Goal: Task Accomplishment & Management: Manage account settings

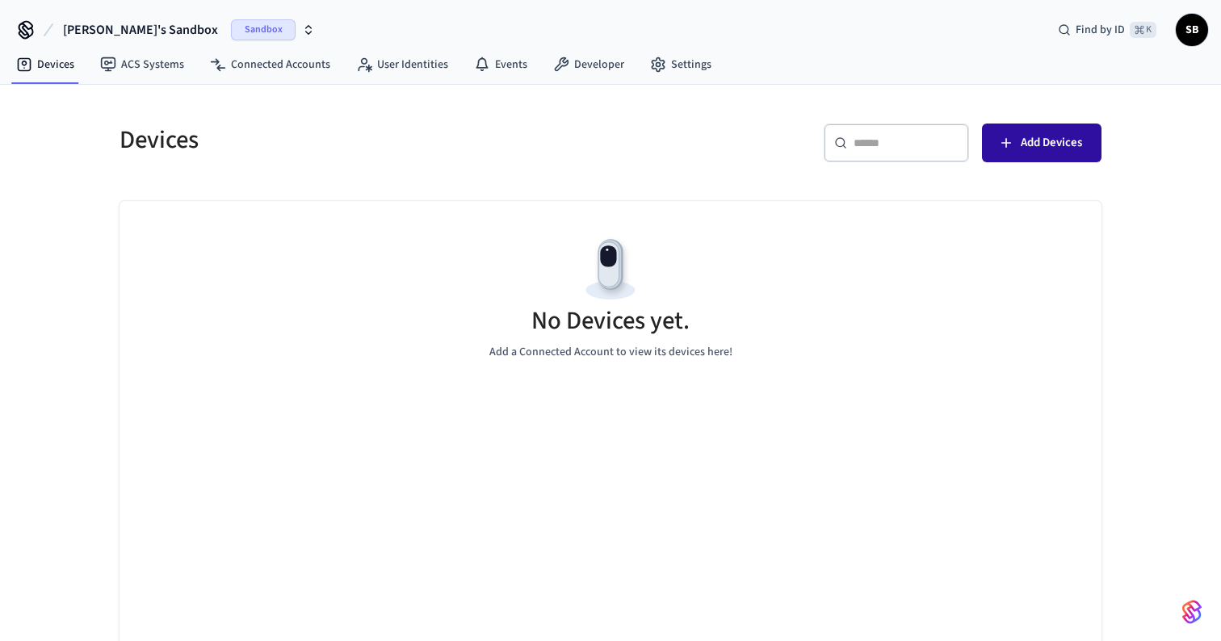
click at [1007, 149] on icon "button" at bounding box center [1006, 143] width 16 height 16
click at [1069, 150] on span "Add Devices" at bounding box center [1051, 142] width 61 height 21
click at [163, 35] on button "[PERSON_NAME]'s Sandbox Sandbox" at bounding box center [189, 30] width 262 height 34
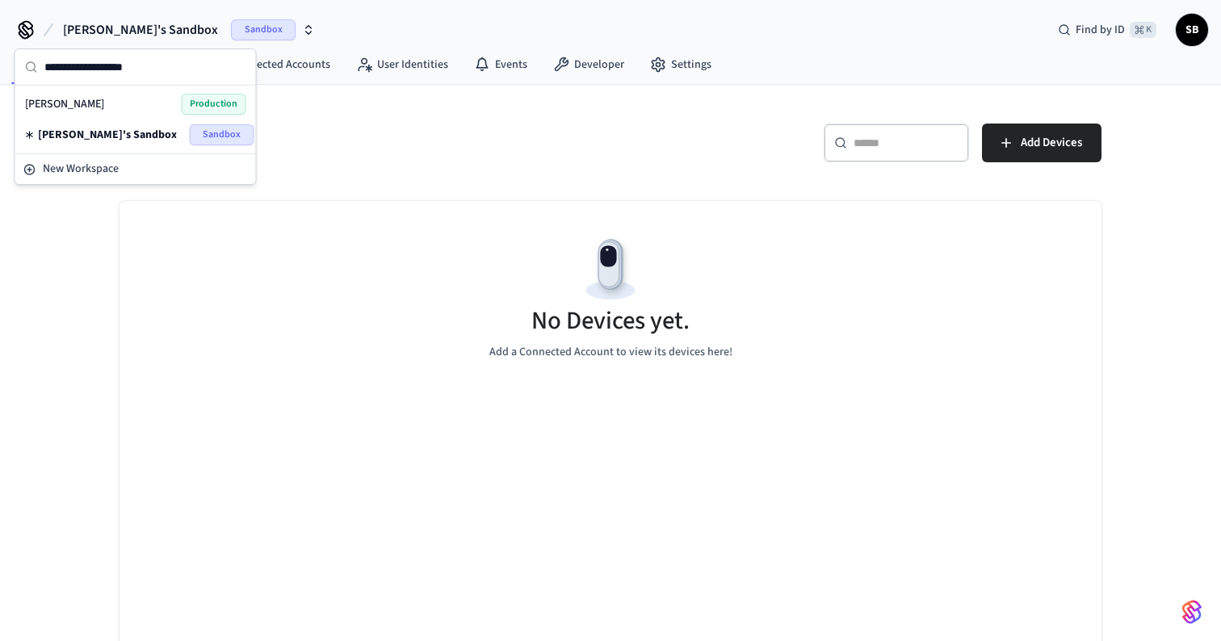
click at [369, 140] on h5 "Devices" at bounding box center [360, 140] width 481 height 33
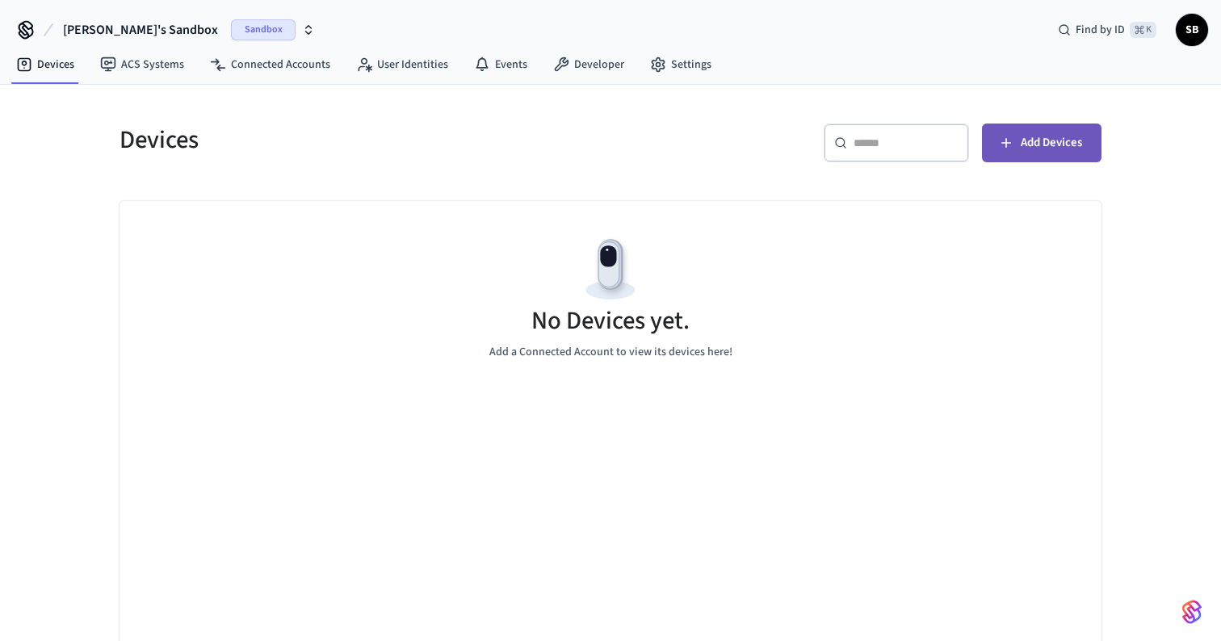
click at [1032, 151] on span "Add Devices" at bounding box center [1051, 142] width 61 height 21
click at [887, 382] on div "No Devices yet. Add a Connected Account to view its devices here!" at bounding box center [611, 297] width 982 height 192
click at [1044, 150] on span "Add Devices" at bounding box center [1051, 142] width 61 height 21
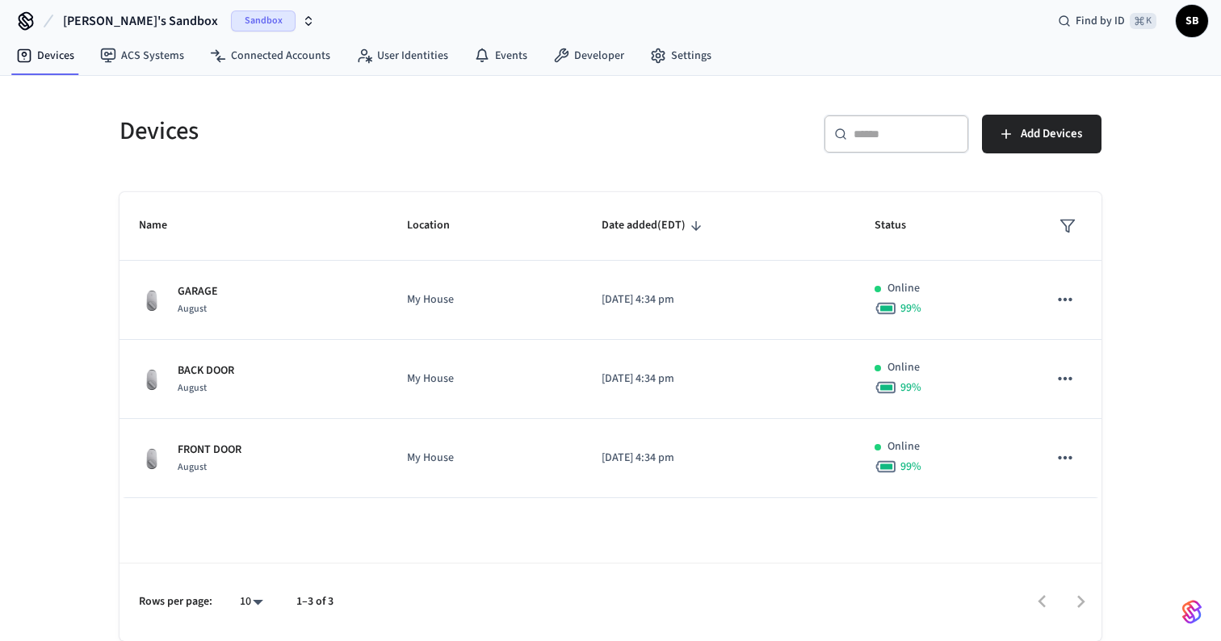
scroll to position [9, 0]
click at [1061, 137] on span "Add Devices" at bounding box center [1051, 134] width 61 height 21
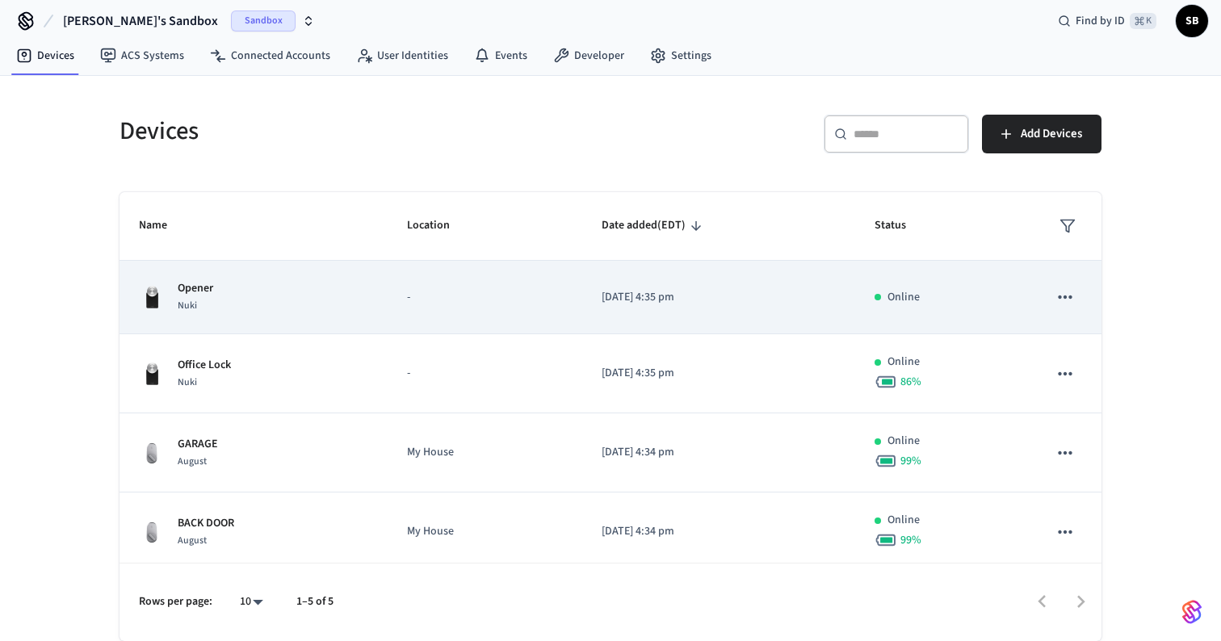
scroll to position [0, 0]
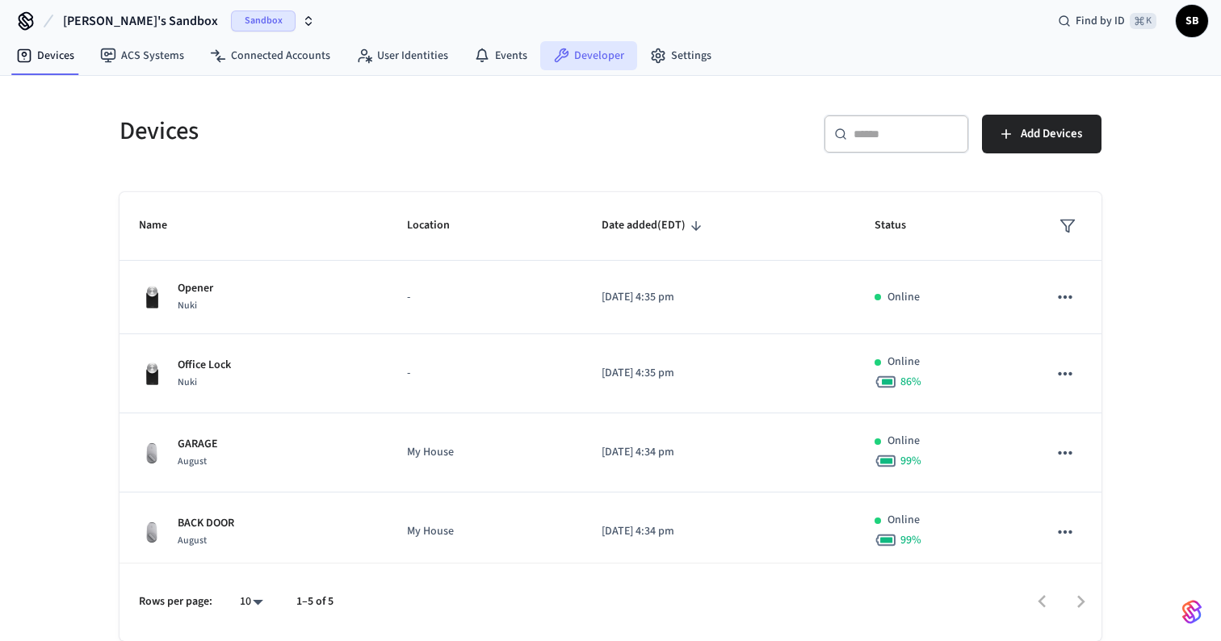
click at [605, 62] on link "Developer" at bounding box center [588, 55] width 97 height 29
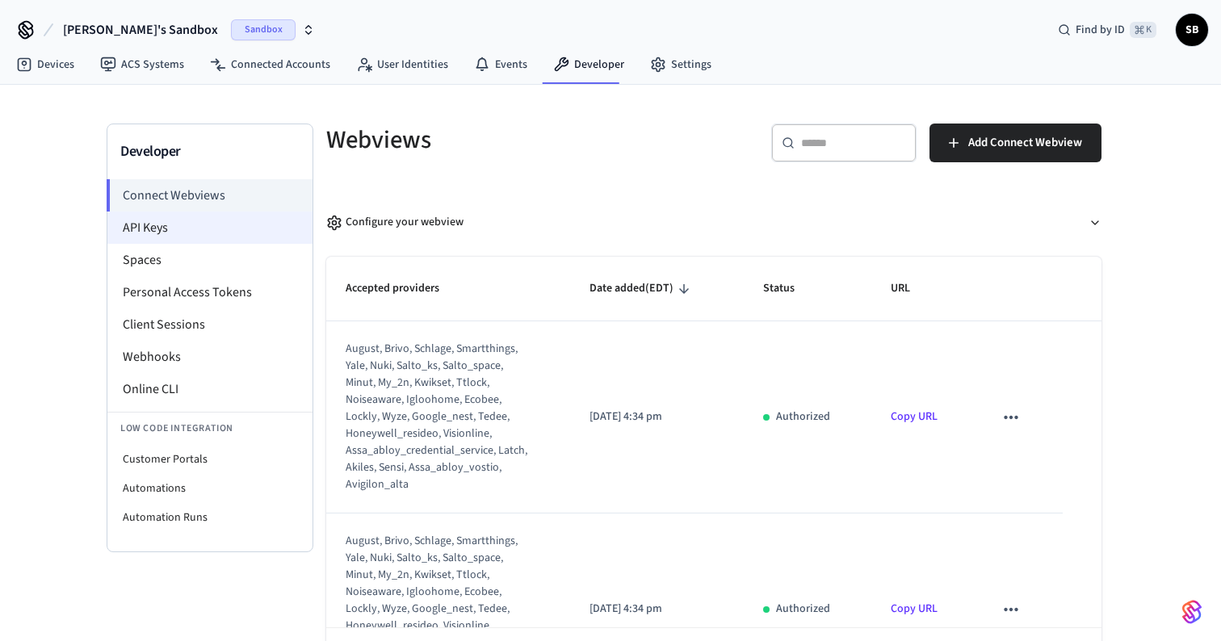
click at [223, 230] on li "API Keys" at bounding box center [209, 228] width 205 height 32
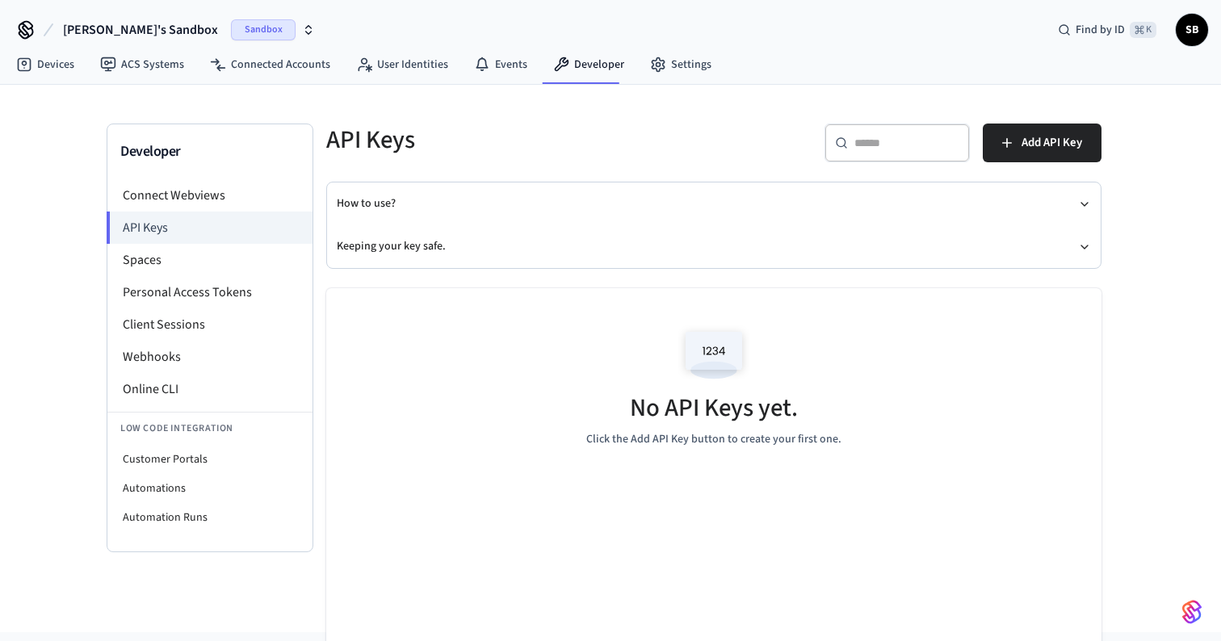
click at [231, 30] on span "Sandbox" at bounding box center [263, 29] width 65 height 21
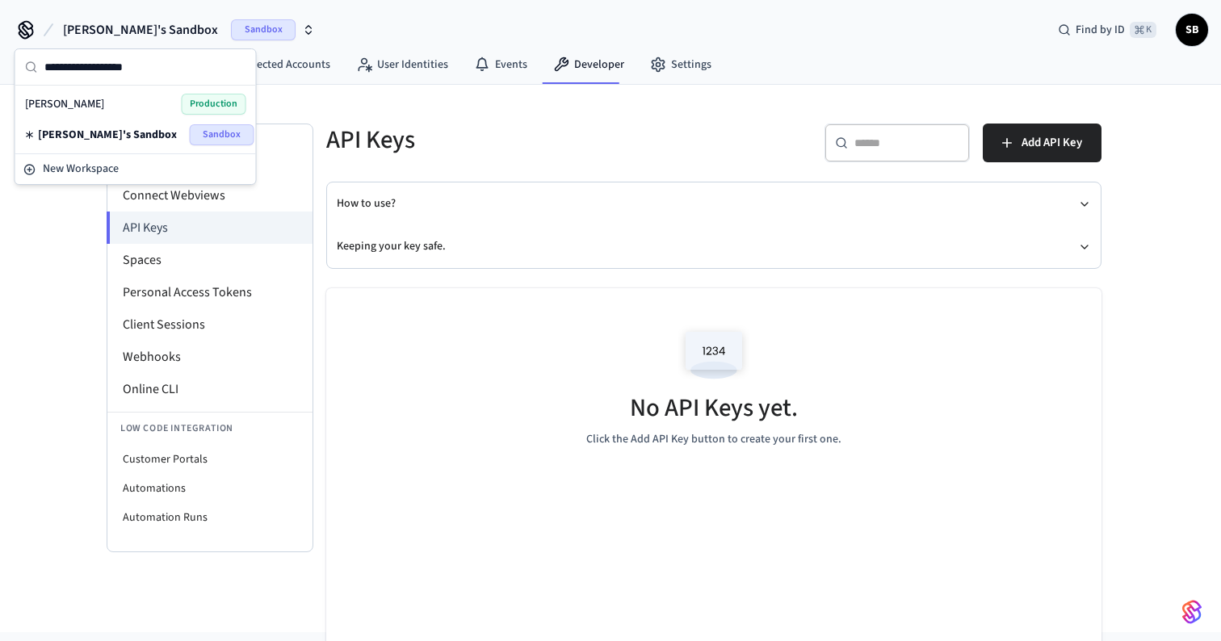
click at [99, 99] on div "[PERSON_NAME] Production" at bounding box center [135, 104] width 221 height 21
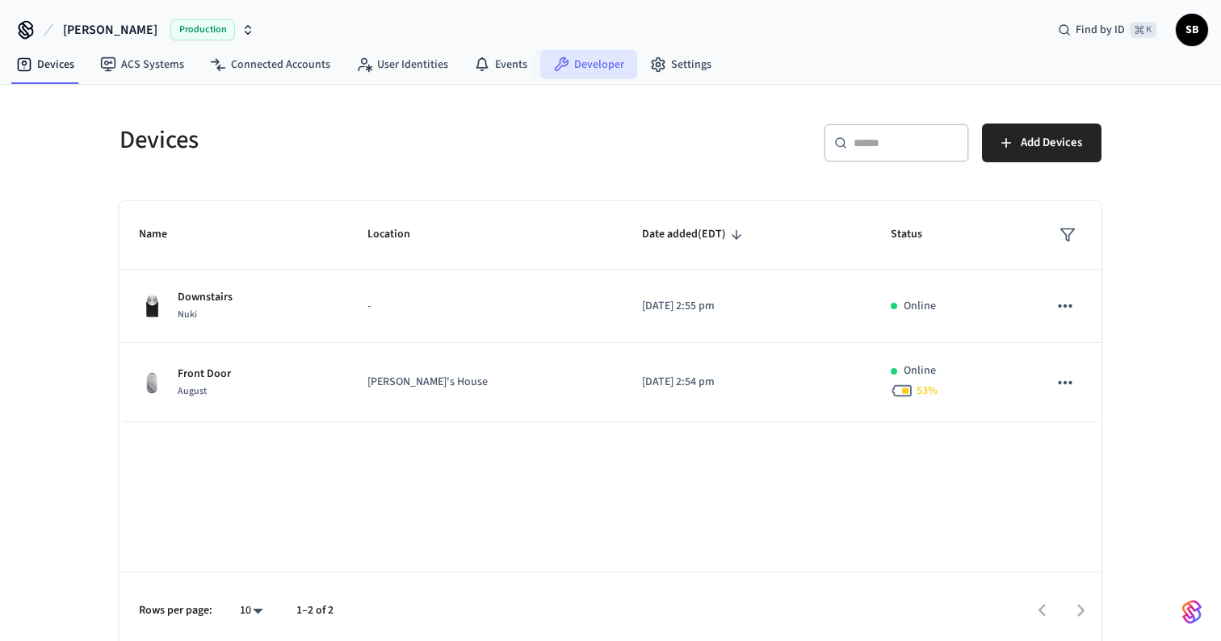
click at [590, 61] on link "Developer" at bounding box center [588, 64] width 97 height 29
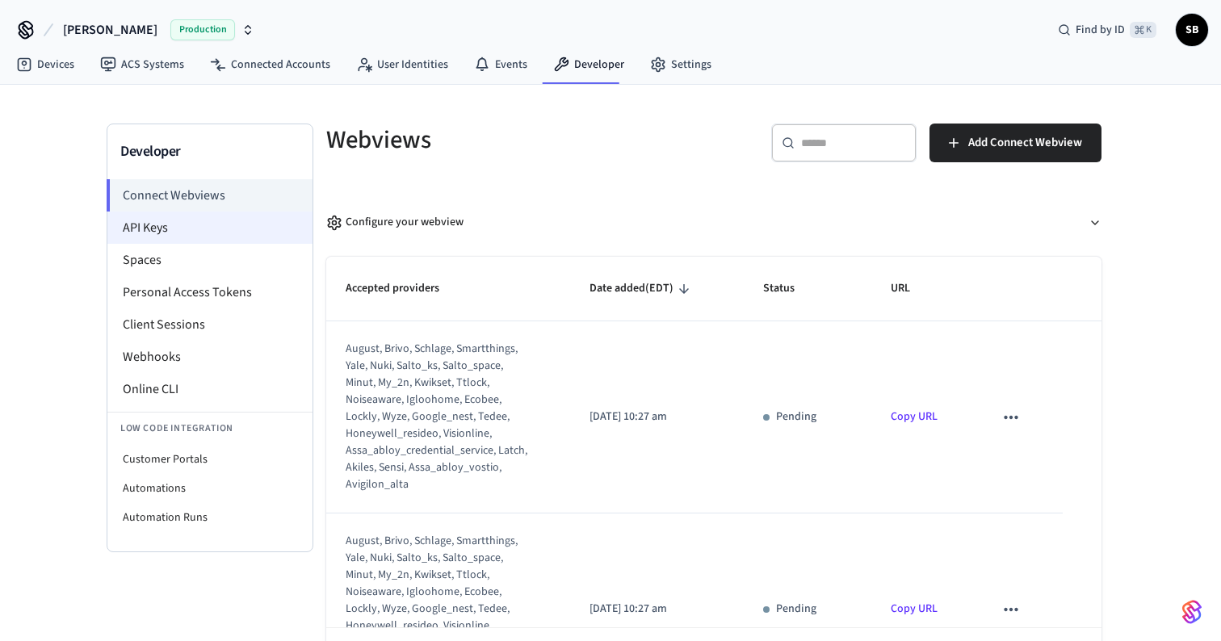
click at [187, 233] on li "API Keys" at bounding box center [209, 228] width 205 height 32
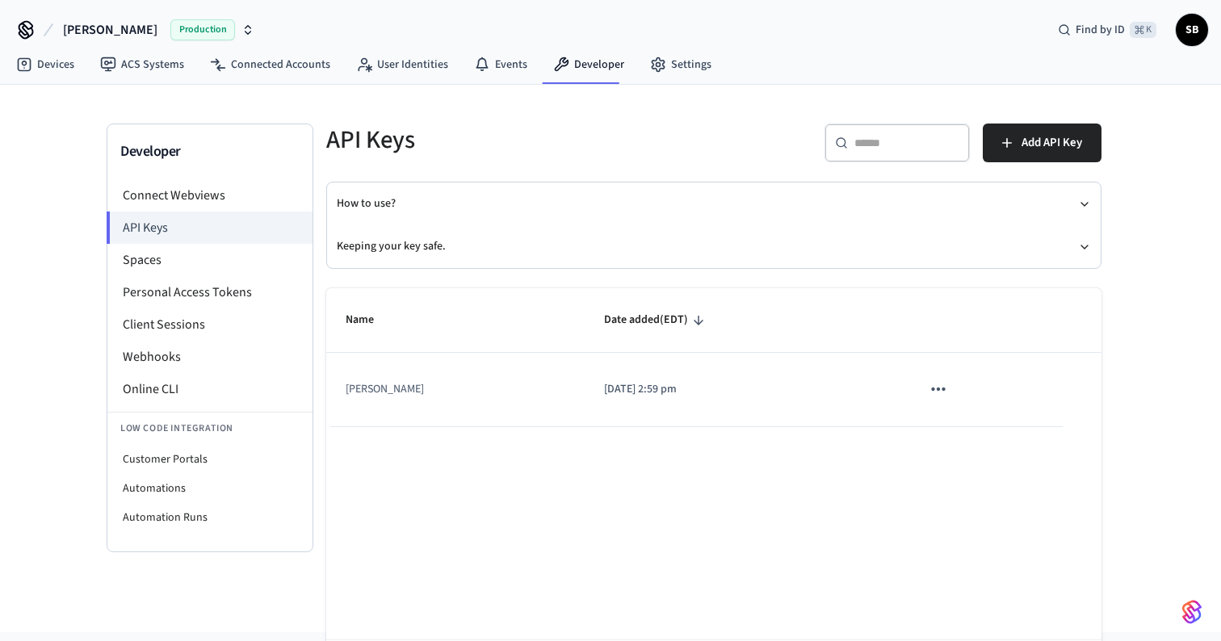
click at [513, 398] on td "robin" at bounding box center [455, 390] width 258 height 74
click at [928, 384] on icon "sticky table" at bounding box center [938, 389] width 21 height 21
click at [672, 492] on div at bounding box center [610, 320] width 1221 height 641
click at [1049, 137] on span "Add API Key" at bounding box center [1052, 142] width 61 height 21
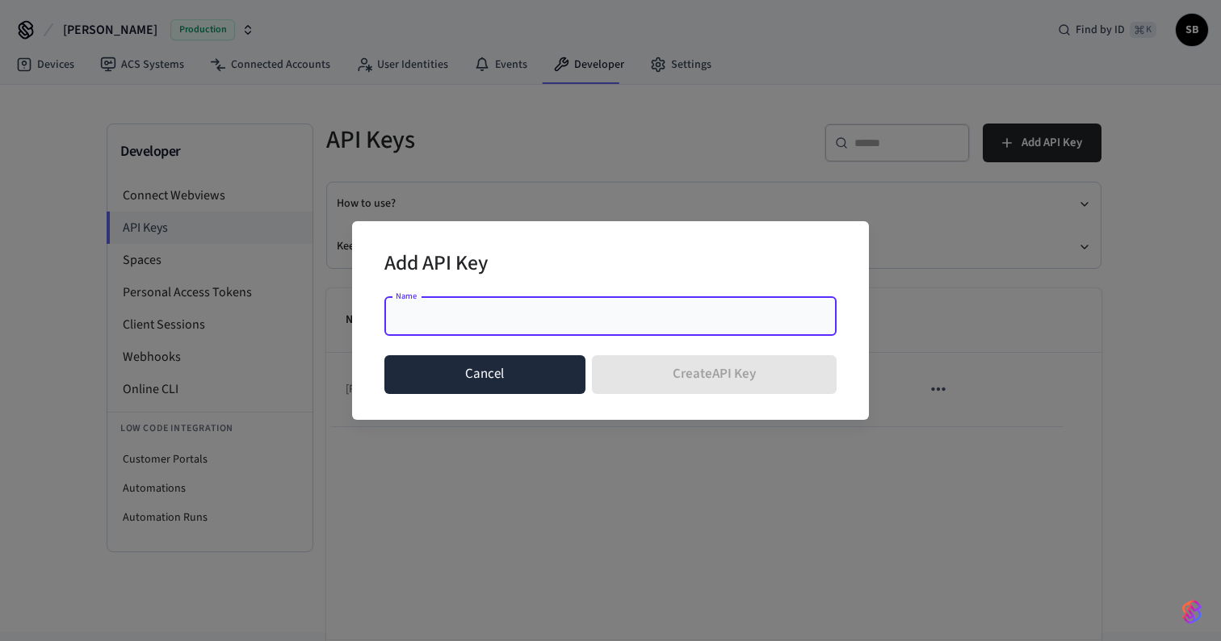
click at [477, 384] on button "Cancel" at bounding box center [484, 374] width 201 height 39
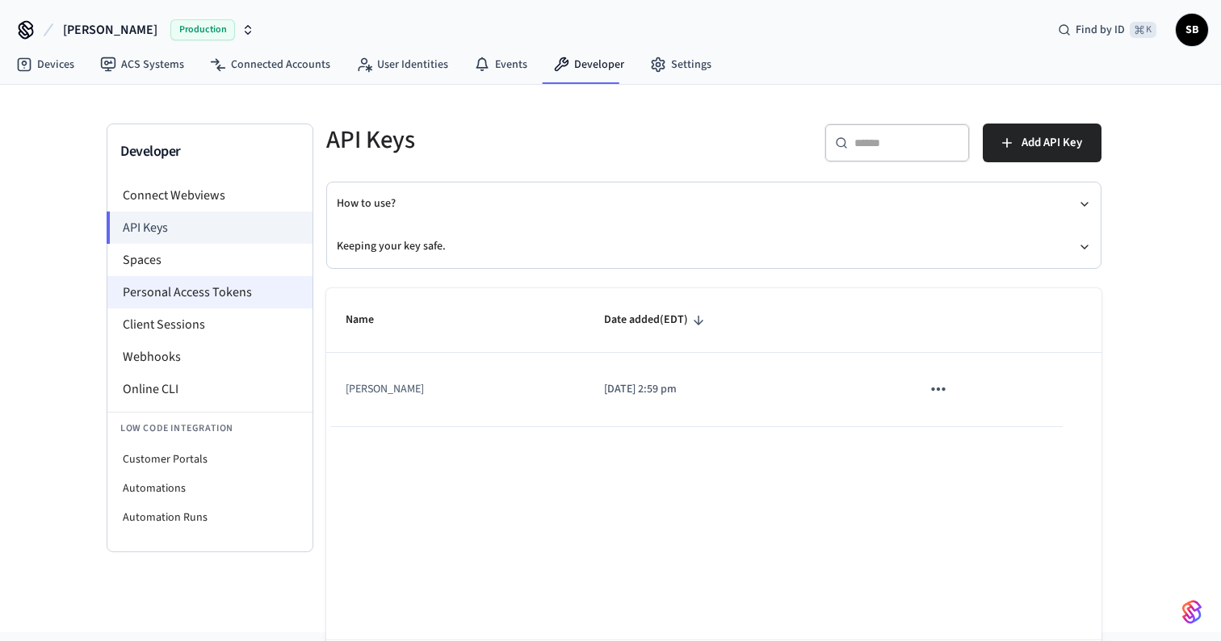
click at [178, 305] on li "Personal Access Tokens" at bounding box center [209, 292] width 205 height 32
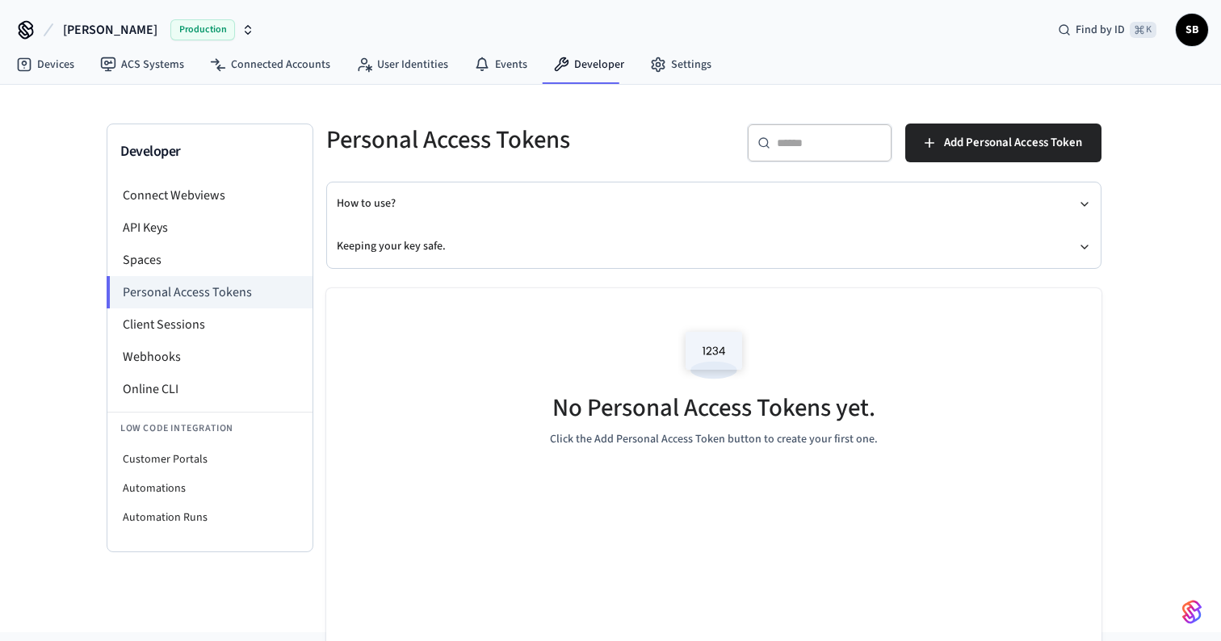
click at [170, 27] on span "Production" at bounding box center [202, 29] width 65 height 21
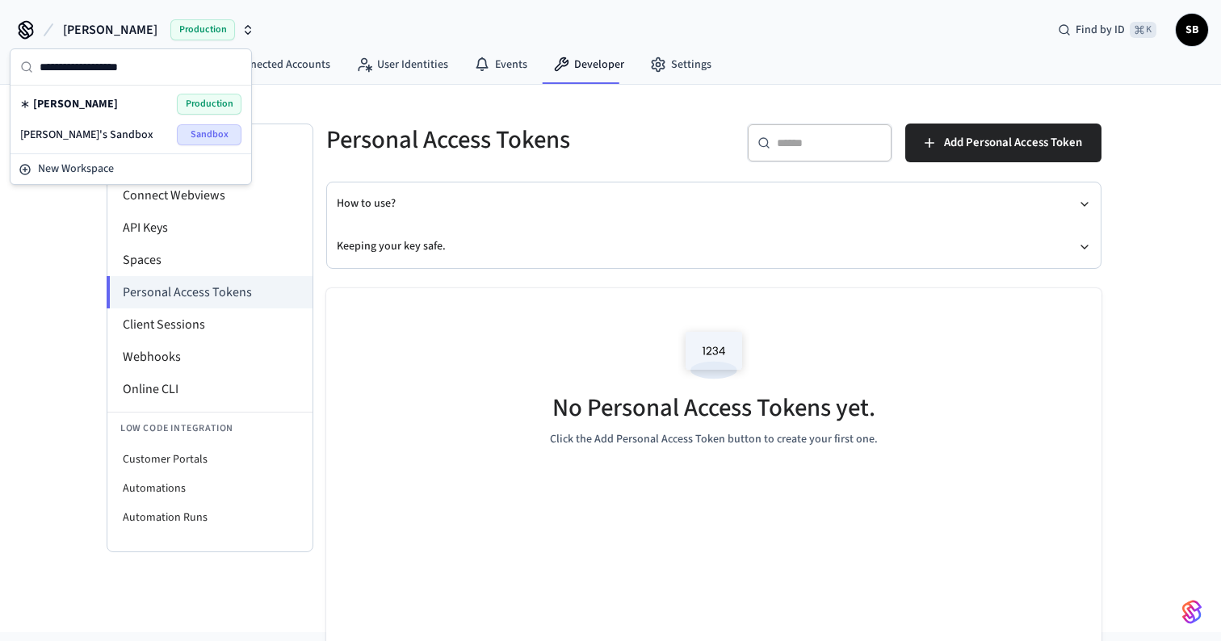
click at [114, 134] on div "[PERSON_NAME]'s Sandbox Sandbox" at bounding box center [130, 134] width 221 height 21
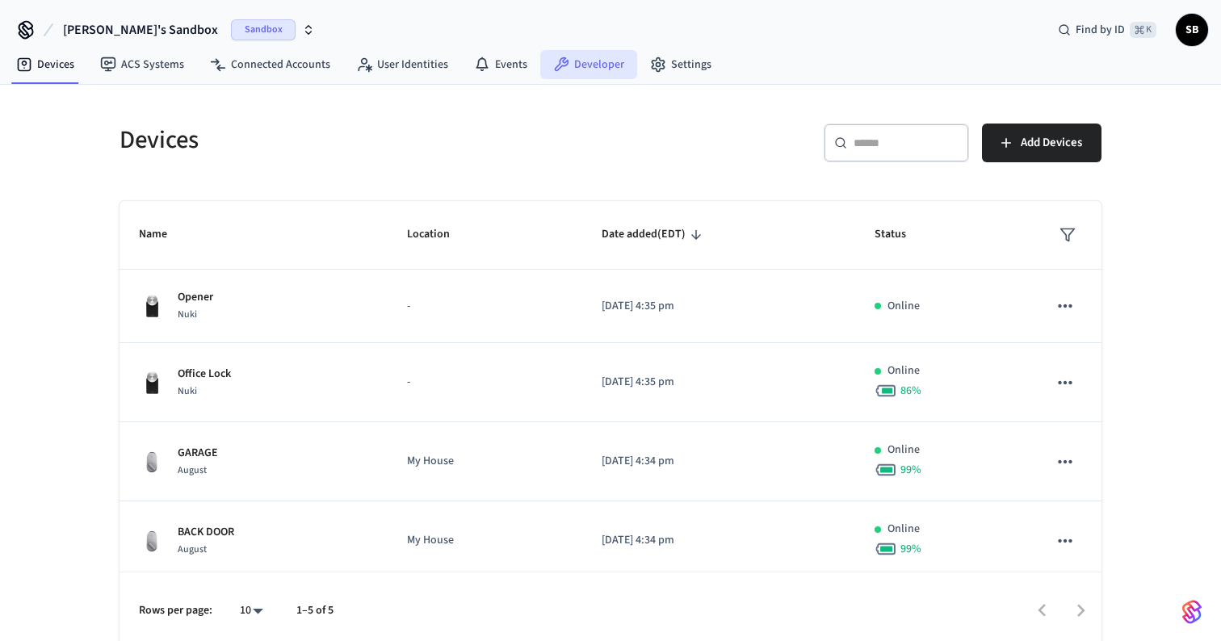
click at [586, 77] on link "Developer" at bounding box center [588, 64] width 97 height 29
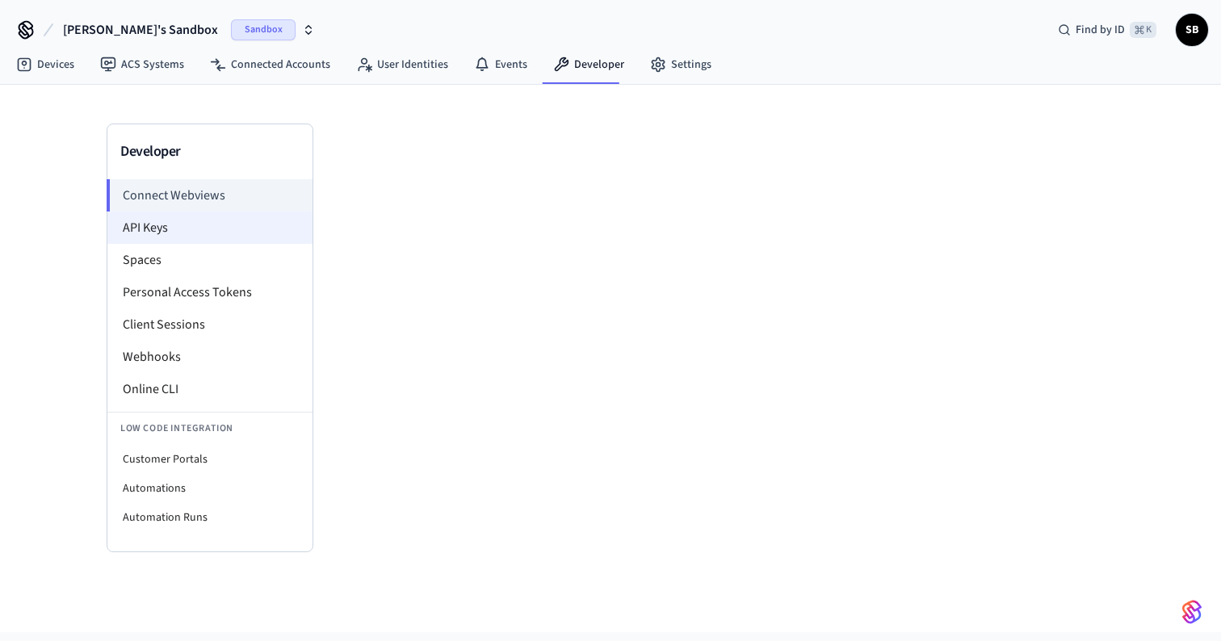
click at [192, 226] on li "API Keys" at bounding box center [209, 228] width 205 height 32
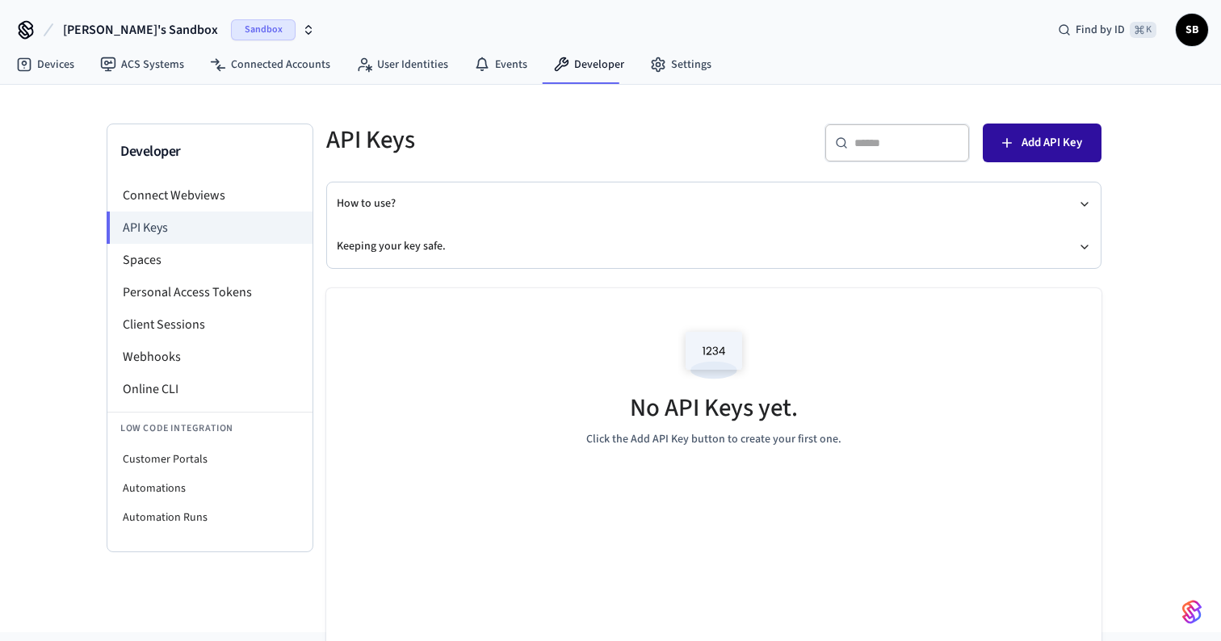
click at [1060, 145] on span "Add API Key" at bounding box center [1052, 142] width 61 height 21
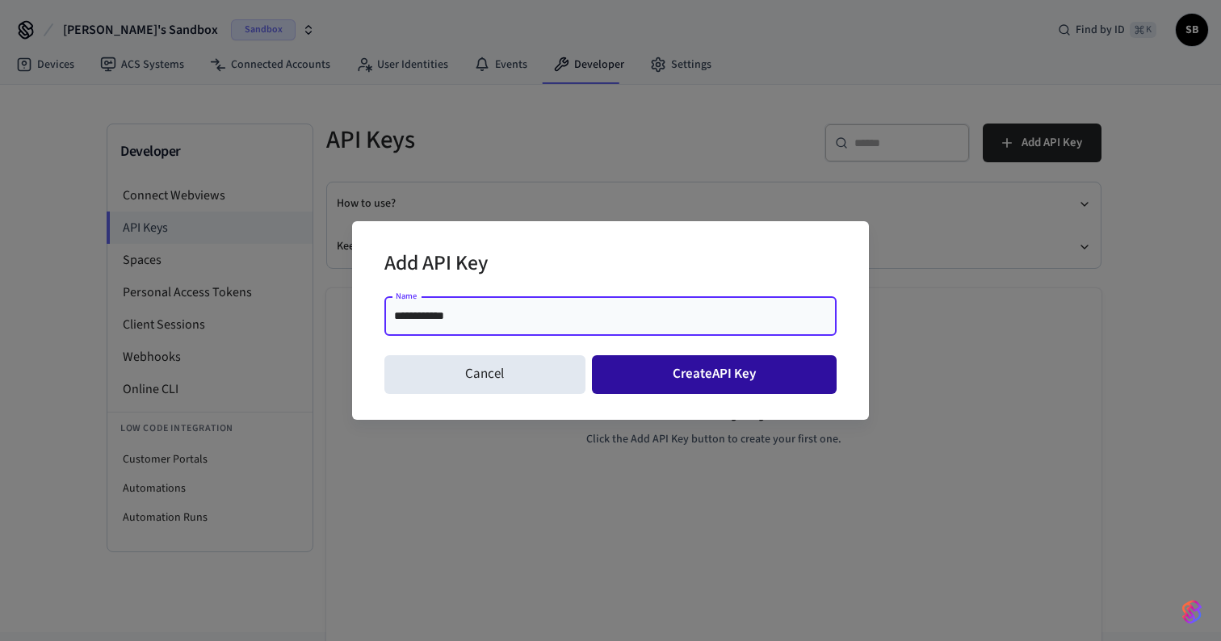
type input "**********"
click at [722, 380] on button "Create API Key" at bounding box center [715, 374] width 246 height 39
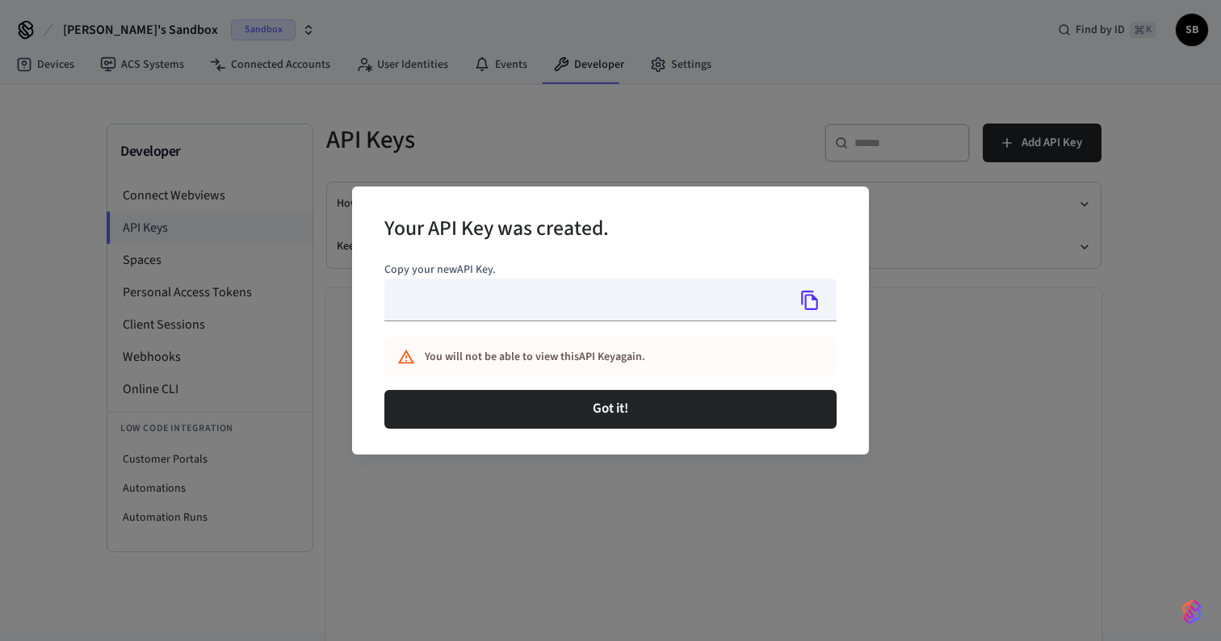
type input "**********"
click at [820, 299] on icon "Copy" at bounding box center [810, 300] width 21 height 21
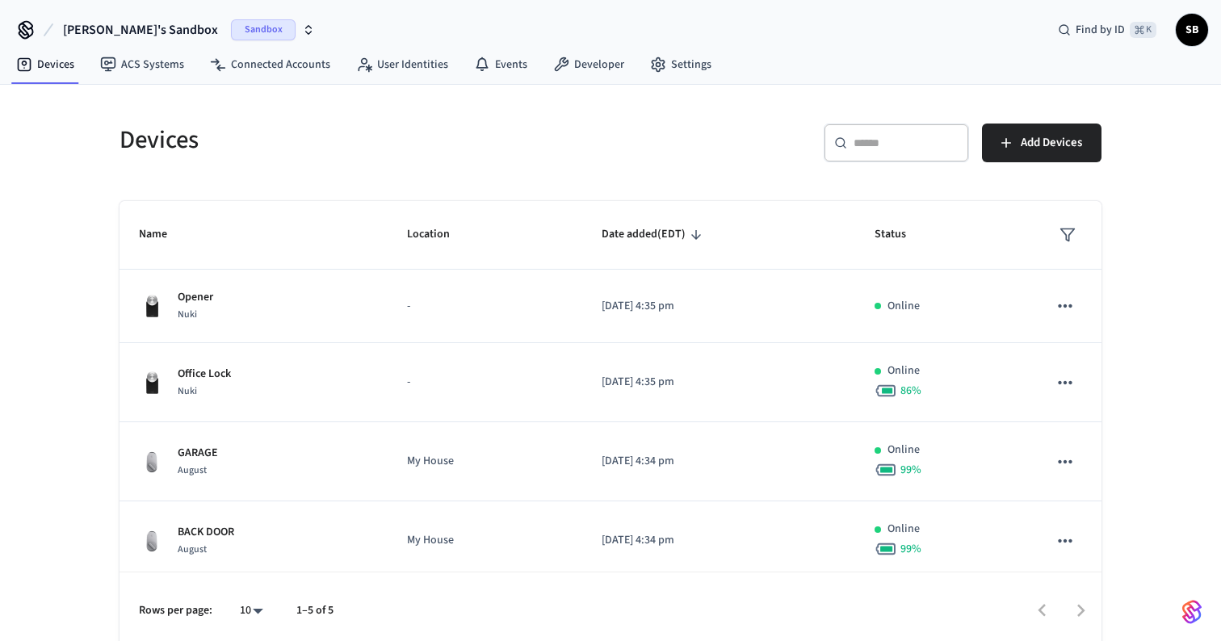
click at [231, 23] on span "Sandbox" at bounding box center [263, 29] width 65 height 21
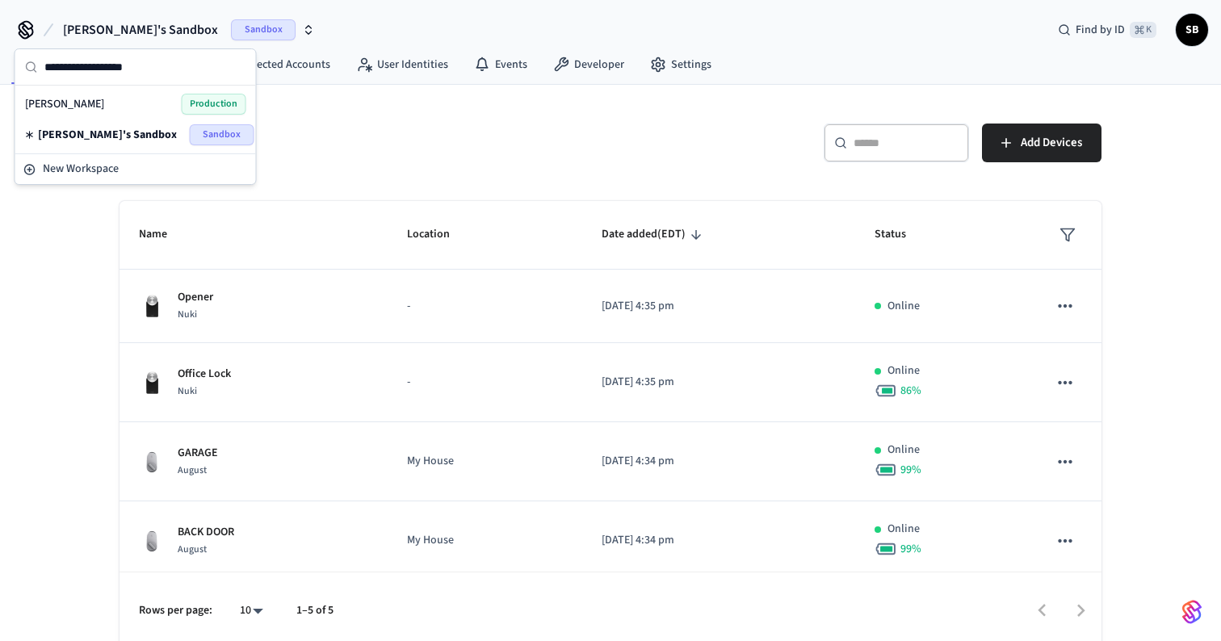
click at [125, 98] on div "[PERSON_NAME] Production" at bounding box center [135, 104] width 221 height 21
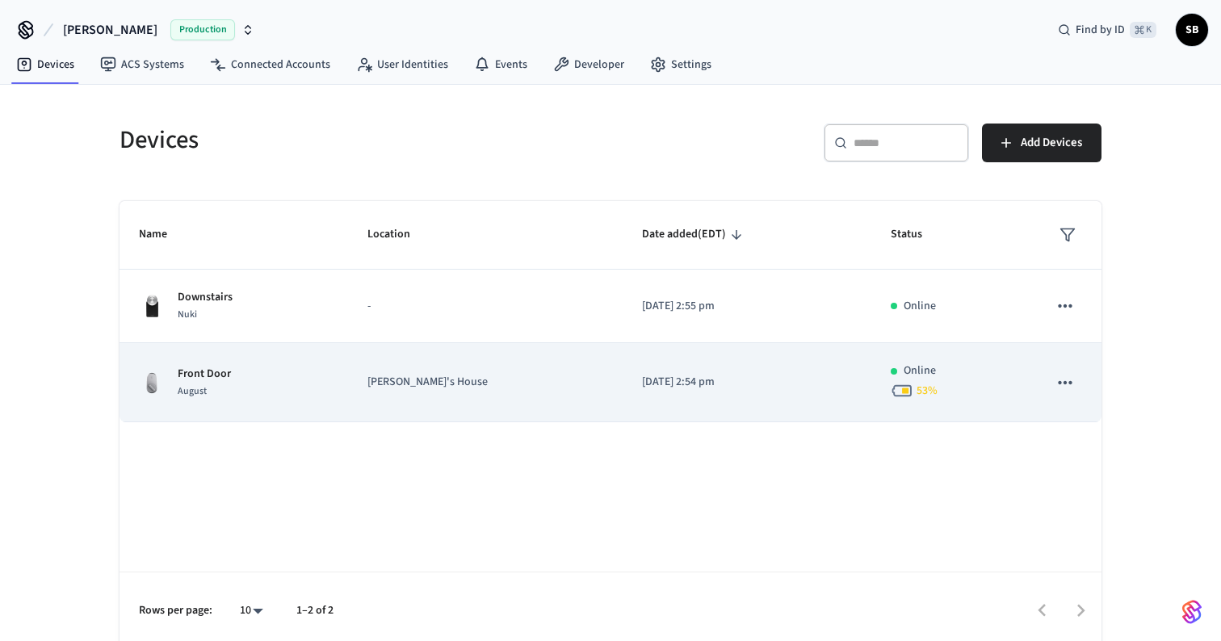
click at [1002, 361] on td "Online 53 %" at bounding box center [951, 382] width 158 height 79
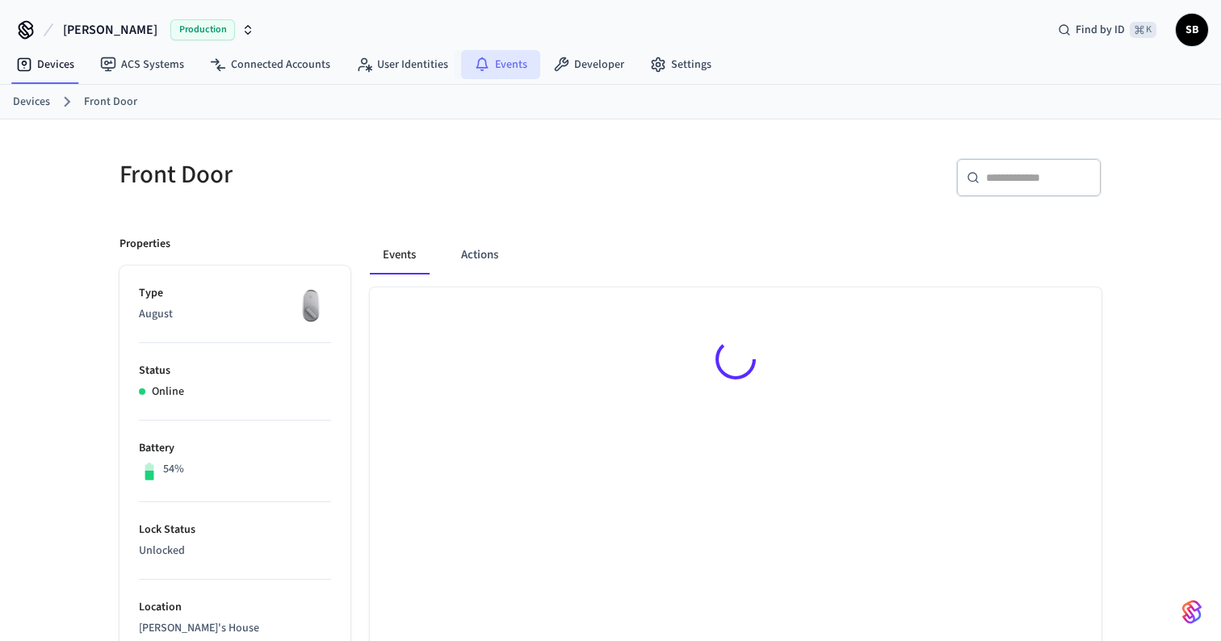
click at [500, 53] on link "Events" at bounding box center [500, 64] width 79 height 29
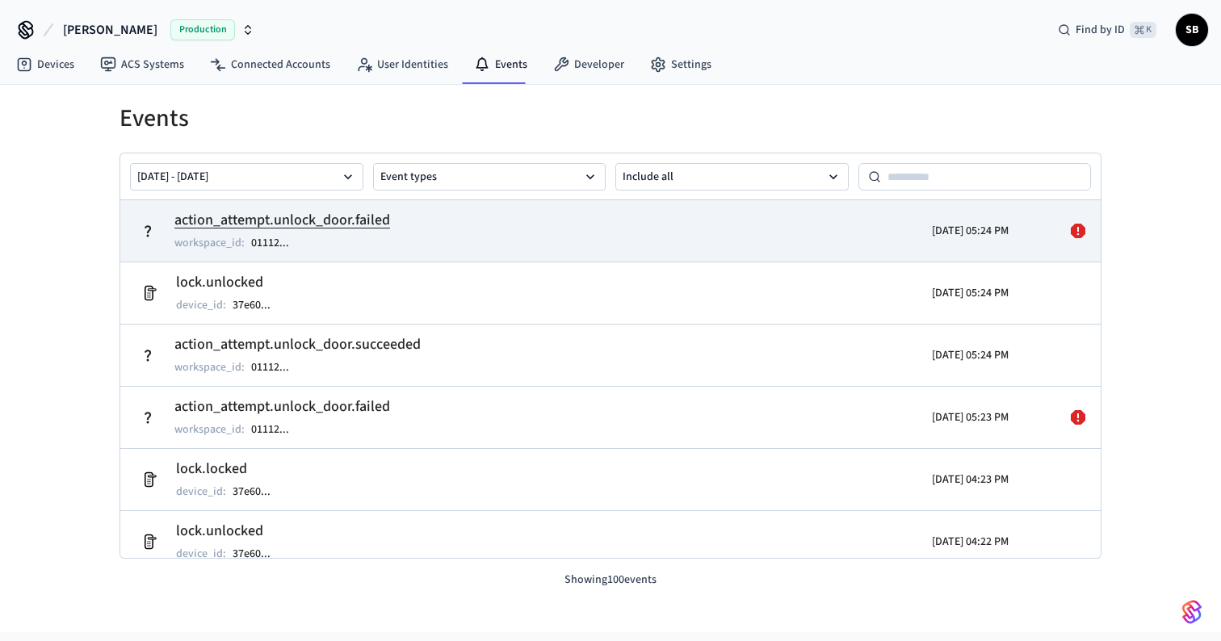
click at [481, 232] on td "action_attempt.unlock_door.failed workspace_id : 01112 ..." at bounding box center [451, 230] width 637 height 45
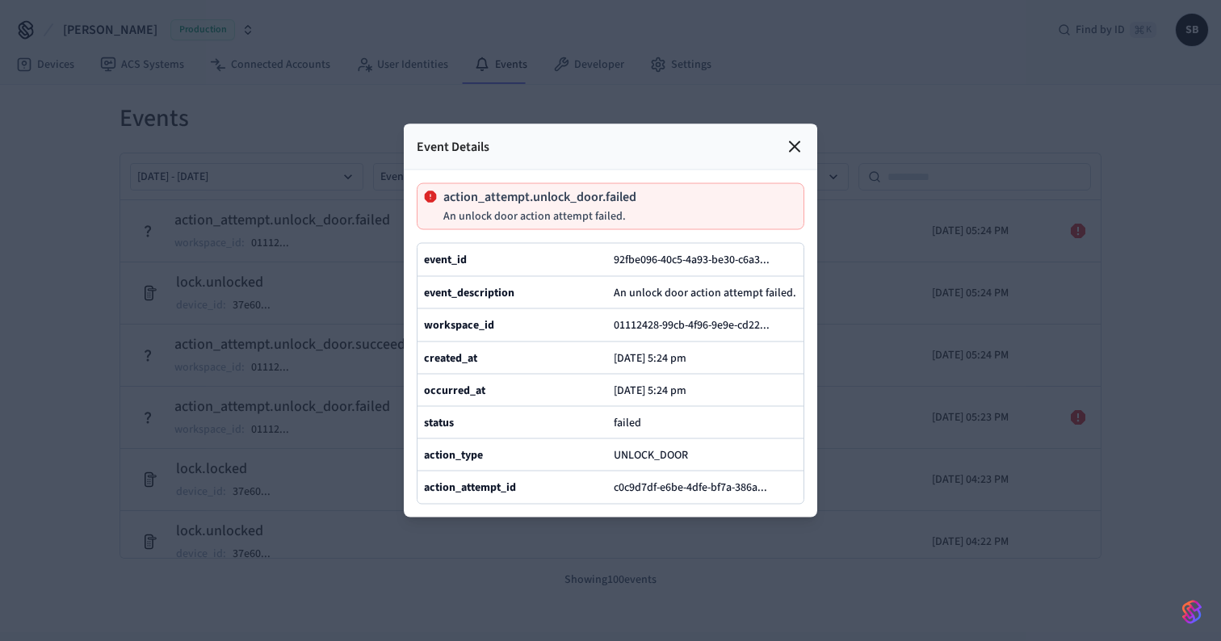
click at [334, 403] on div at bounding box center [610, 320] width 1221 height 641
click at [794, 141] on icon at bounding box center [794, 146] width 19 height 19
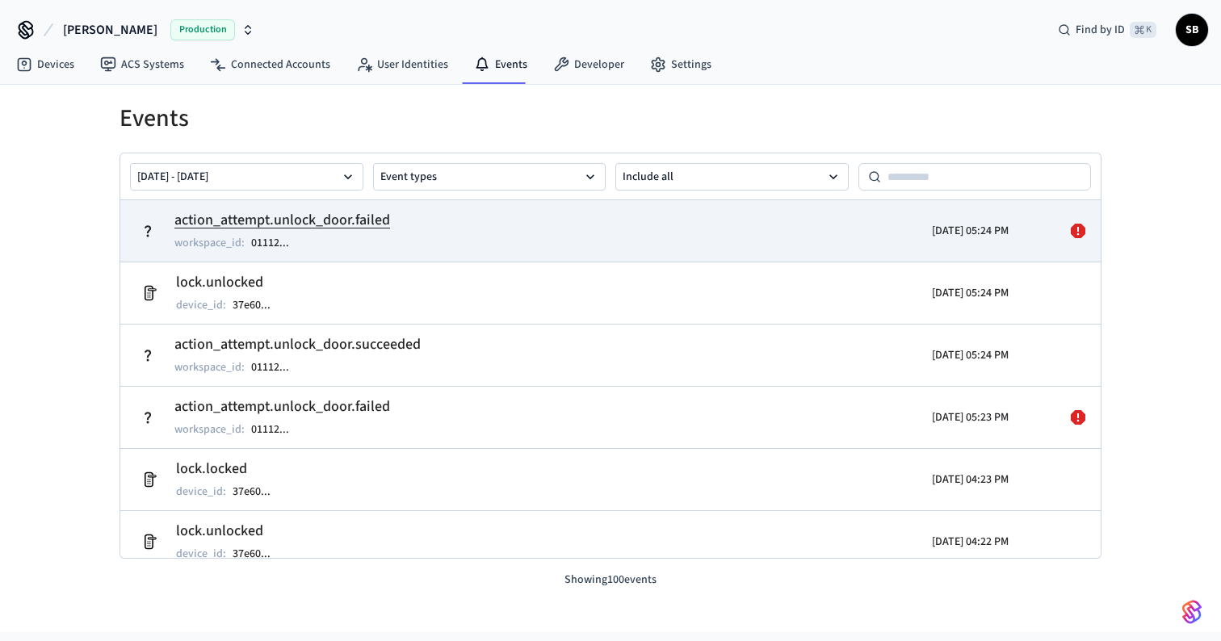
click at [1079, 229] on icon at bounding box center [1078, 230] width 19 height 19
